Goal: Information Seeking & Learning: Find specific fact

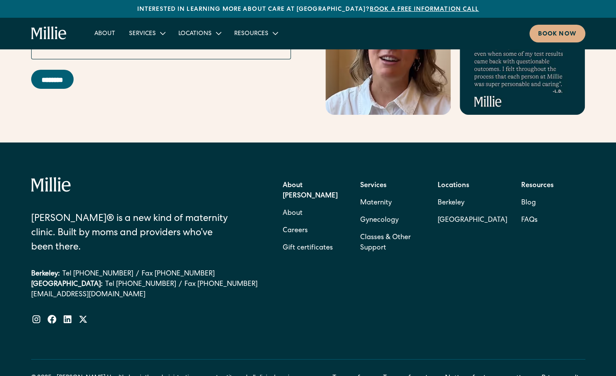
scroll to position [3494, 0]
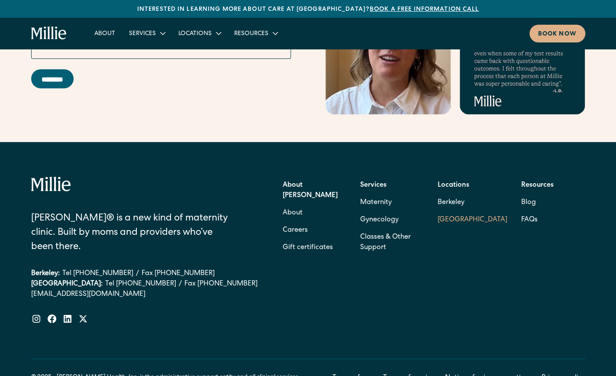
click at [457, 211] on link "[GEOGRAPHIC_DATA]" at bounding box center [473, 219] width 70 height 17
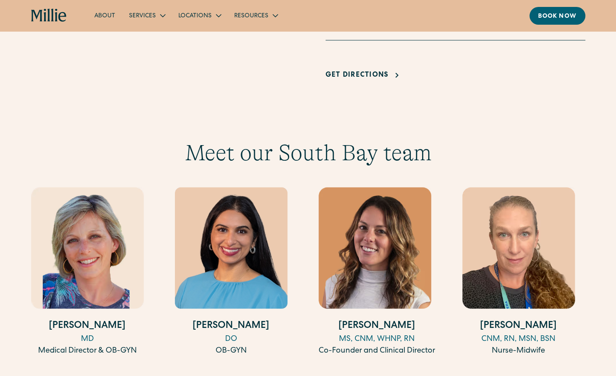
scroll to position [748, 0]
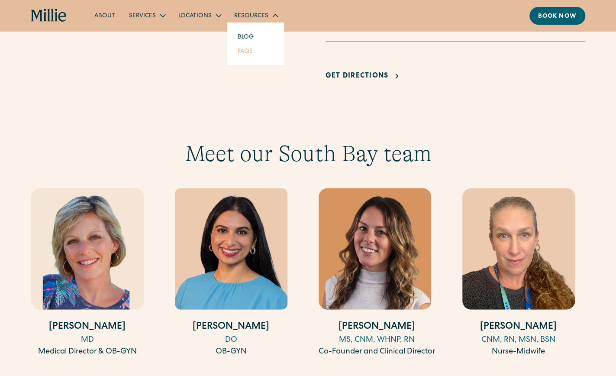
click at [244, 49] on link "FAQs" at bounding box center [245, 51] width 29 height 14
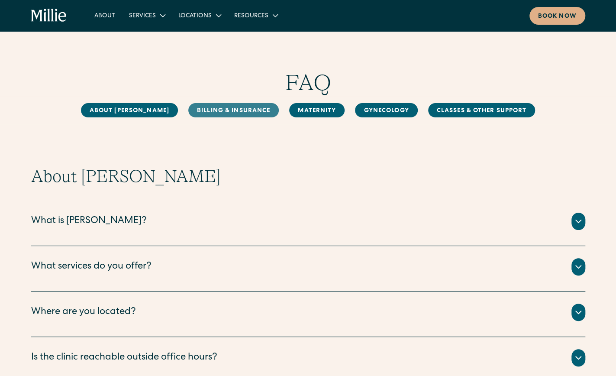
click at [217, 113] on link "Billing & Insurance" at bounding box center [233, 110] width 90 height 14
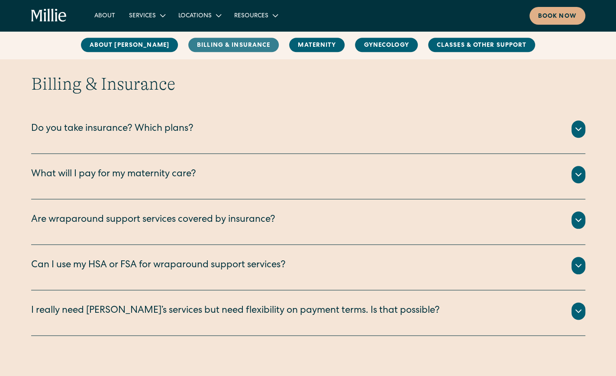
scroll to position [396, 0]
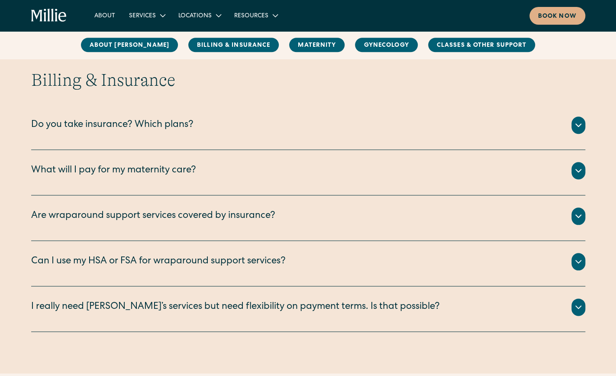
click at [171, 125] on div "Do you take insurance? Which plans?" at bounding box center [112, 125] width 162 height 14
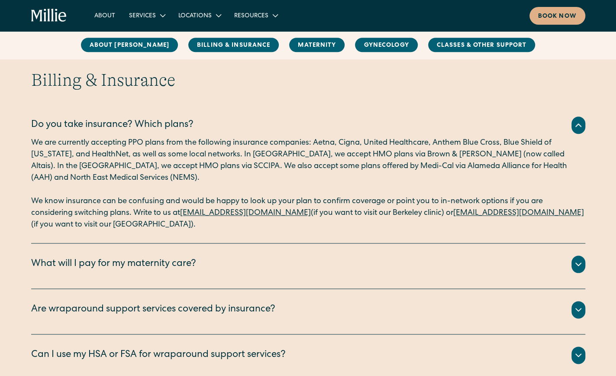
click at [134, 260] on div "What will I pay for my maternity care?" at bounding box center [113, 264] width 165 height 14
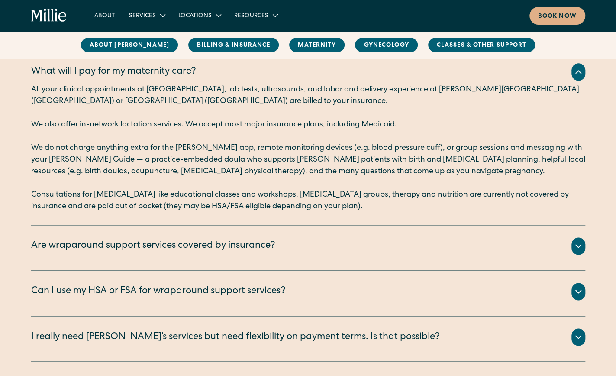
scroll to position [592, 0]
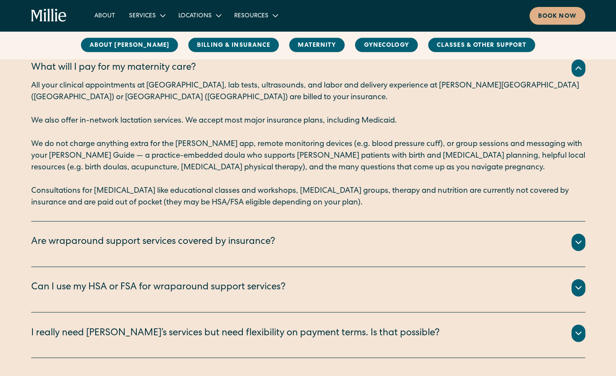
click at [162, 242] on div "Are wraparound support services covered by insurance?" at bounding box center [153, 242] width 244 height 14
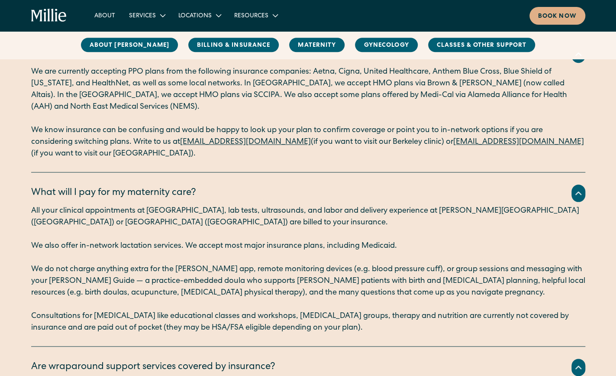
scroll to position [465, 0]
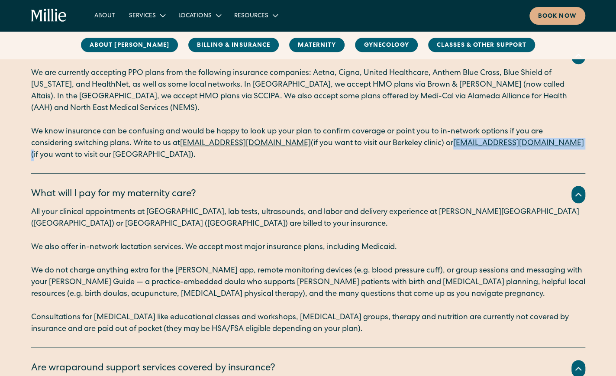
drag, startPoint x: 569, startPoint y: 141, endPoint x: 451, endPoint y: 141, distance: 117.8
click at [451, 141] on p "We know insurance can be confusing and would be happy to look up your plan to c…" at bounding box center [308, 143] width 554 height 35
copy p "sanjosesupport@millieclinic.com"
